Goal: Information Seeking & Learning: Understand process/instructions

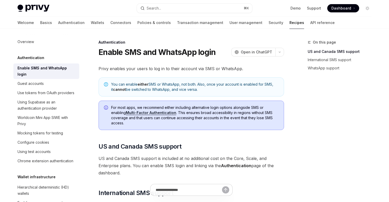
scroll to position [147, 0]
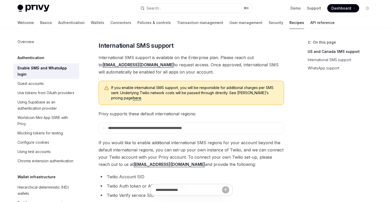
click at [310, 23] on link "API reference" at bounding box center [322, 22] width 24 height 12
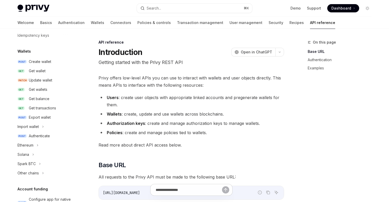
scroll to position [34, 0]
click at [45, 96] on div "Get balance" at bounding box center [39, 98] width 21 height 6
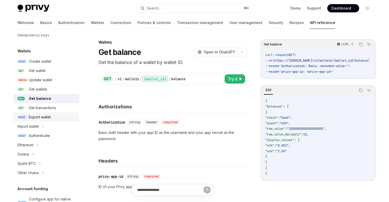
click at [45, 117] on div "Export wallet" at bounding box center [40, 117] width 22 height 6
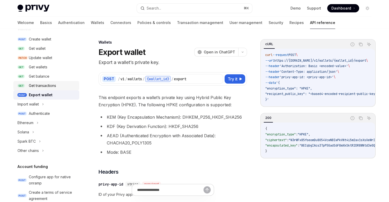
click at [39, 84] on div "Get transactions" at bounding box center [42, 85] width 27 height 6
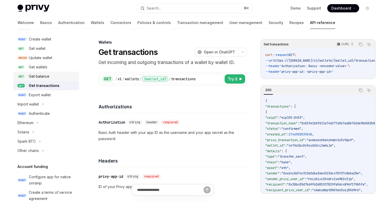
click at [42, 79] on div "Get balance" at bounding box center [39, 76] width 21 height 6
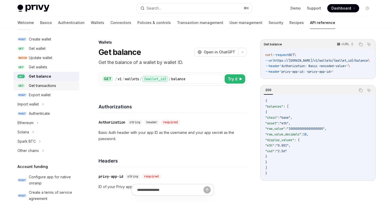
click at [42, 84] on div "Get transactions" at bounding box center [42, 85] width 27 height 6
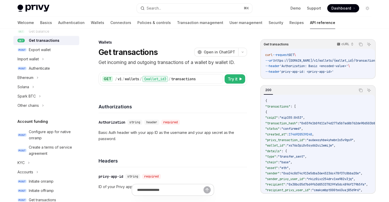
scroll to position [104, 0]
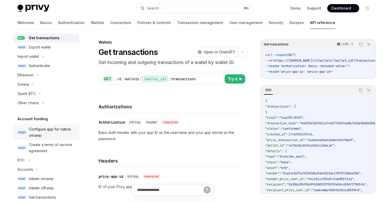
click at [47, 132] on div "Configure app for native onramp" at bounding box center [52, 132] width 47 height 12
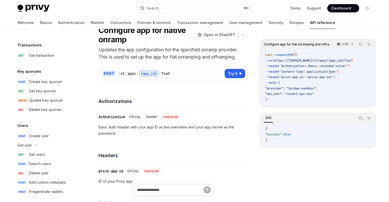
scroll to position [340, 0]
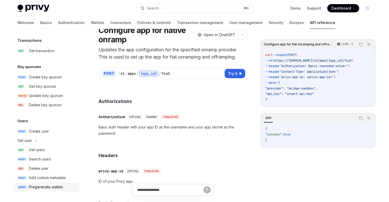
click at [42, 185] on div "Pregenerate wallets" at bounding box center [46, 187] width 34 height 6
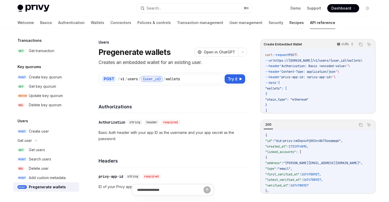
click at [290, 19] on link "Recipes" at bounding box center [297, 22] width 14 height 12
type textarea "*"
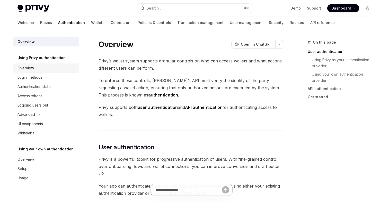
click at [52, 67] on div "Overview" at bounding box center [47, 68] width 59 height 6
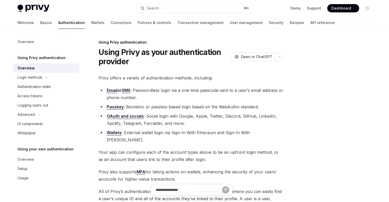
click at [58, 24] on link "Authentication" at bounding box center [71, 22] width 27 height 12
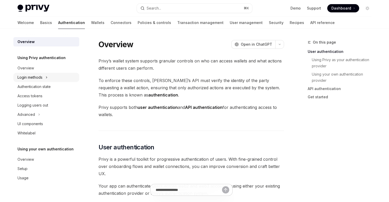
click at [41, 79] on div "Login methods" at bounding box center [30, 77] width 25 height 6
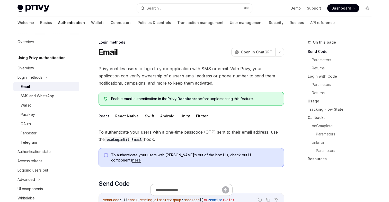
click at [42, 88] on div "Email" at bounding box center [49, 86] width 56 height 6
click at [146, 116] on button "Swift" at bounding box center [149, 116] width 9 height 12
type textarea "*"
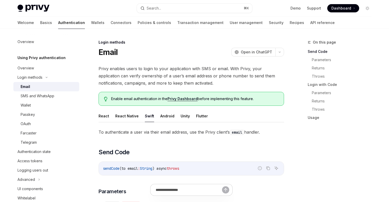
click at [305, 141] on div "On this page Send Code Parameters Returns Throws Login with Code Parameters Ret…" at bounding box center [337, 120] width 78 height 162
click at [322, 153] on div "On this page Send Code Parameters Returns Throws Login with Code Parameters Ret…" at bounding box center [337, 120] width 78 height 162
click at [281, 49] on button "button" at bounding box center [279, 52] width 9 height 9
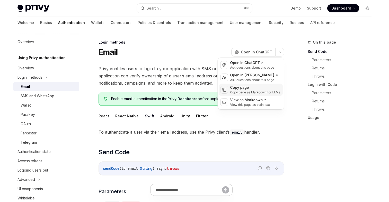
click at [249, 90] on div "Copy page as Markdown for LLMs" at bounding box center [255, 92] width 50 height 4
